Goal: Navigation & Orientation: Find specific page/section

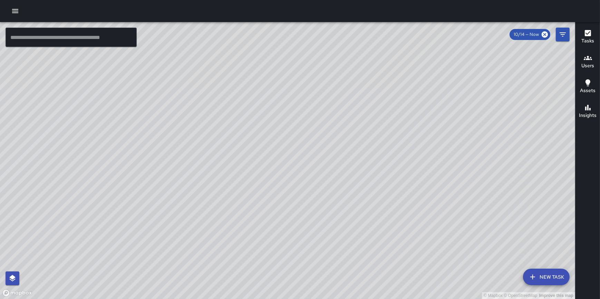
click at [10, 9] on button "button" at bounding box center [15, 11] width 14 height 14
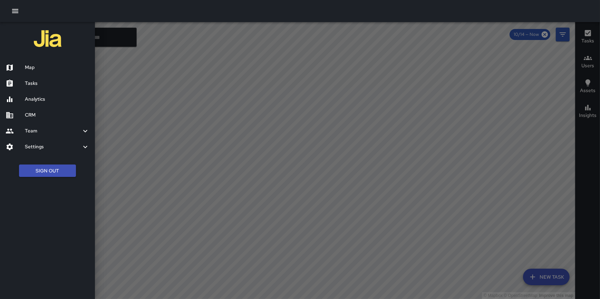
click at [9, 8] on div at bounding box center [300, 11] width 600 height 22
click at [530, 224] on div at bounding box center [300, 149] width 600 height 299
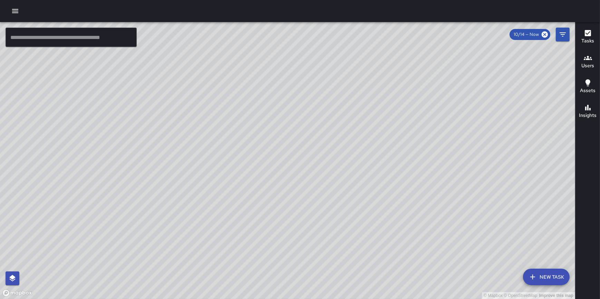
click at [540, 270] on button "New Task" at bounding box center [546, 277] width 47 height 17
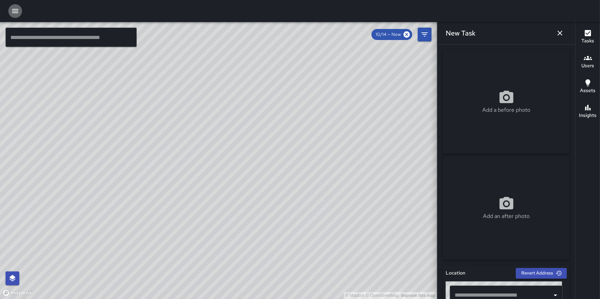
click at [17, 13] on icon "button" at bounding box center [15, 11] width 6 height 4
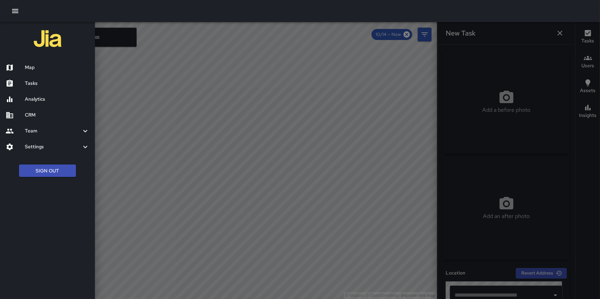
click at [65, 173] on button "Sign Out" at bounding box center [47, 171] width 57 height 13
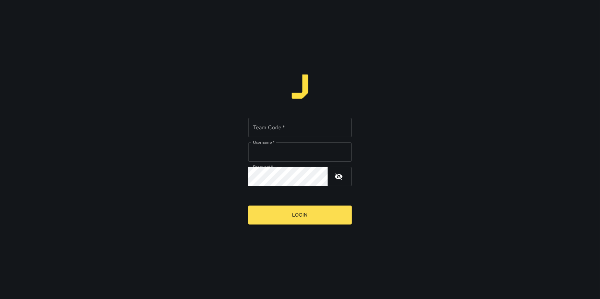
type input "**********"
click at [306, 126] on input "Team Code   *" at bounding box center [300, 127] width 104 height 19
type input "*****"
click at [308, 216] on button "Login" at bounding box center [300, 215] width 104 height 19
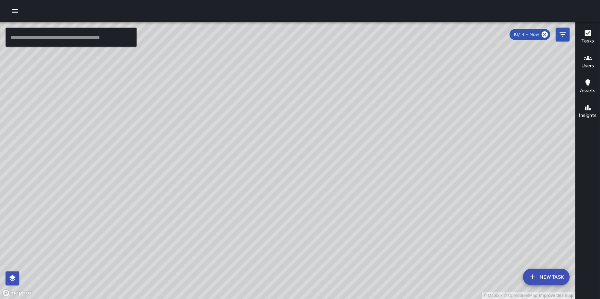
click at [549, 275] on button "New Task" at bounding box center [546, 277] width 47 height 17
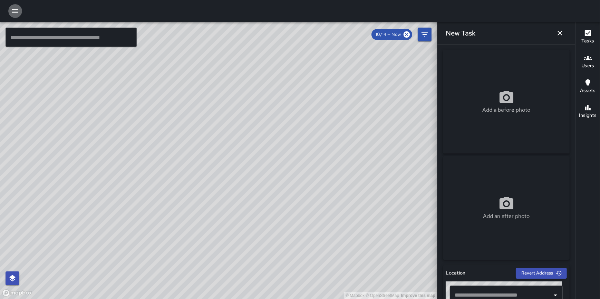
click at [17, 8] on icon "button" at bounding box center [15, 11] width 8 height 8
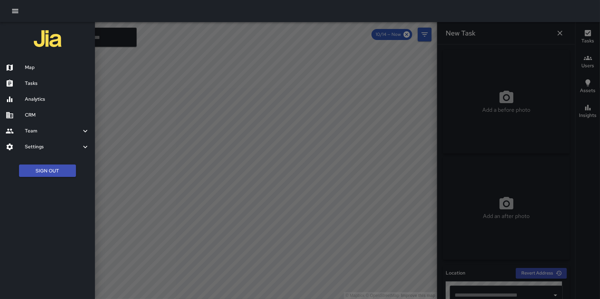
click at [42, 101] on h6 "Analytics" at bounding box center [57, 100] width 65 height 8
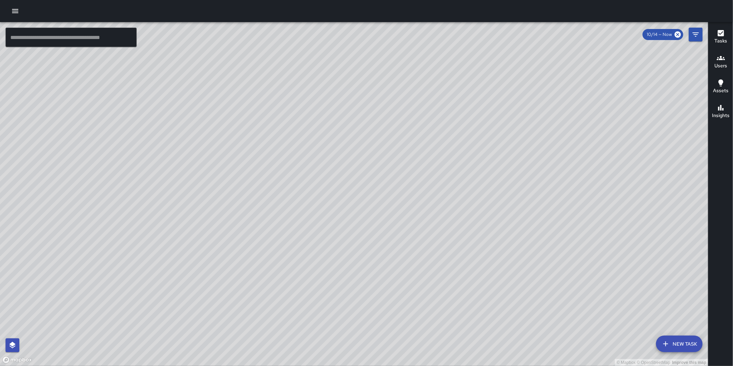
click at [681, 340] on button "New Task" at bounding box center [679, 343] width 47 height 17
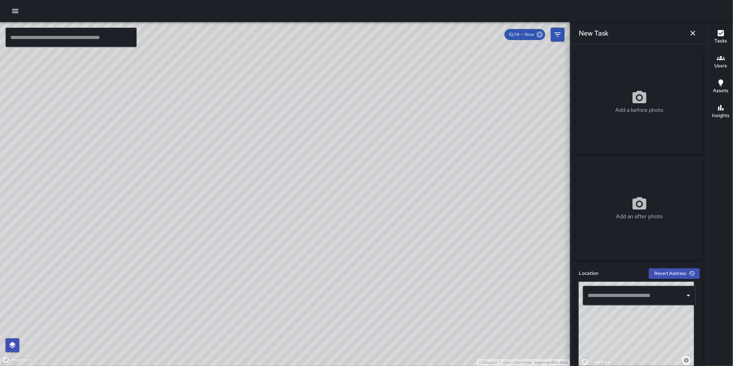
click at [541, 33] on icon at bounding box center [540, 35] width 8 height 8
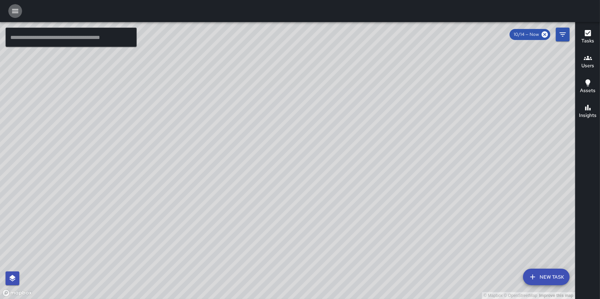
click at [13, 9] on icon "button" at bounding box center [15, 11] width 8 height 8
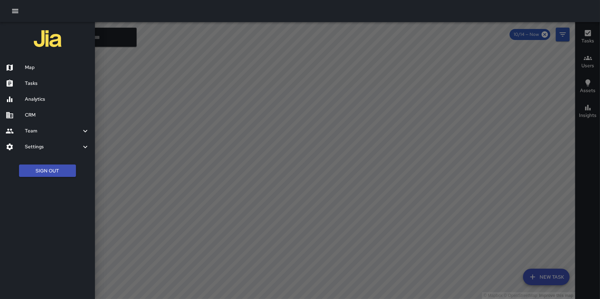
click at [39, 81] on h6 "Tasks" at bounding box center [57, 84] width 65 height 8
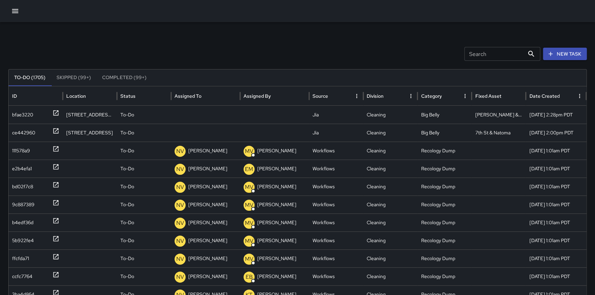
click at [14, 10] on icon "button" at bounding box center [15, 11] width 8 height 8
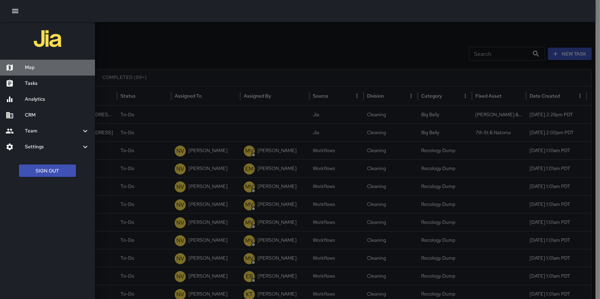
click at [38, 69] on h6 "Map" at bounding box center [57, 68] width 65 height 8
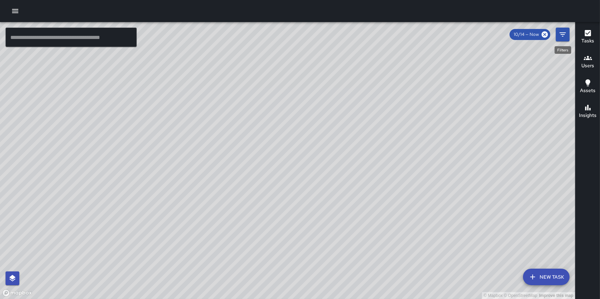
click at [561, 34] on icon "Filters" at bounding box center [562, 34] width 6 height 4
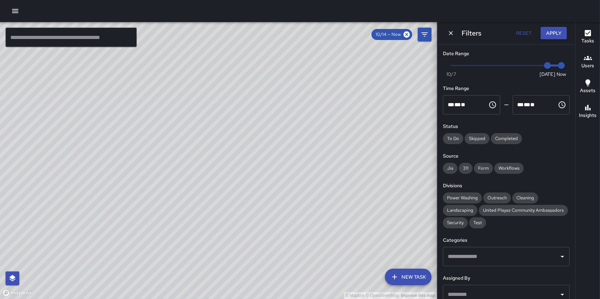
click at [587, 38] on h6 "Tasks" at bounding box center [587, 41] width 13 height 8
